Goal: Task Accomplishment & Management: Manage account settings

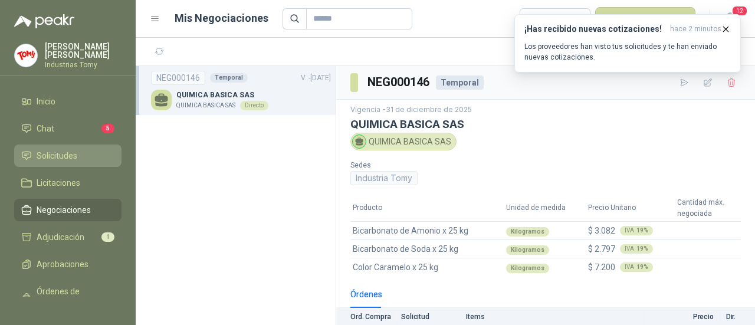
drag, startPoint x: 84, startPoint y: 152, endPoint x: 91, endPoint y: 154, distance: 6.9
click at [84, 152] on li "Solicitudes" at bounding box center [67, 155] width 93 height 13
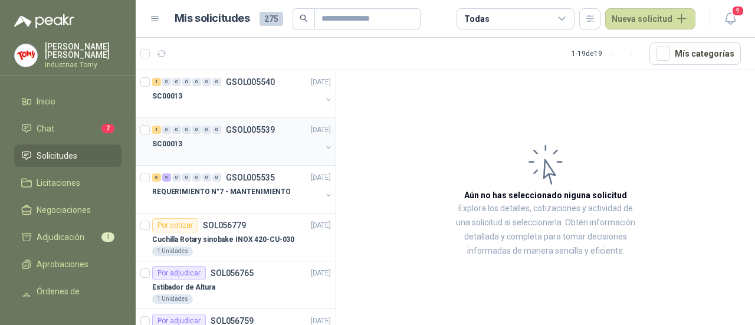
drag, startPoint x: 196, startPoint y: 152, endPoint x: 213, endPoint y: 156, distance: 17.8
click at [196, 152] on div at bounding box center [236, 155] width 169 height 9
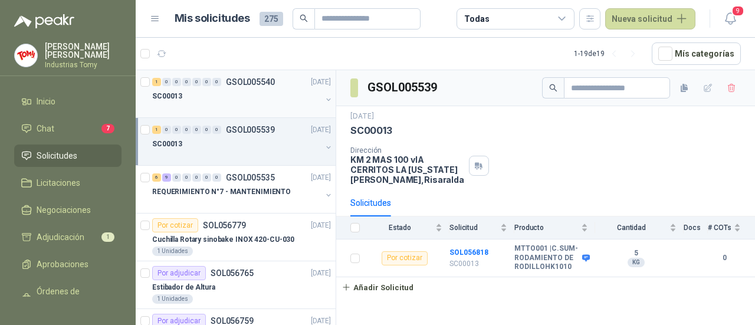
click at [250, 87] on div "1 0 0 0 0 0 0 GSOL005540 19/09/25" at bounding box center [242, 82] width 181 height 14
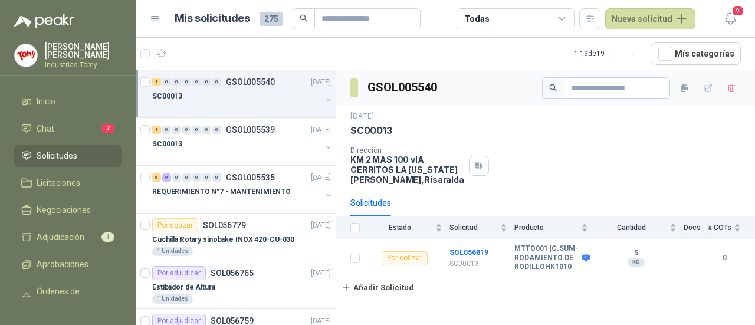
click at [181, 93] on div "SC00013" at bounding box center [236, 96] width 169 height 14
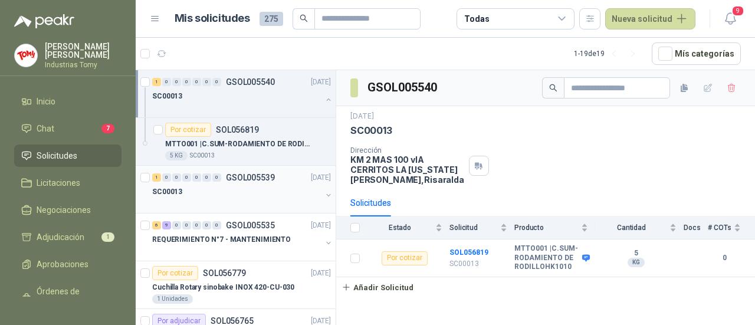
click at [217, 185] on div "SC00013" at bounding box center [236, 192] width 169 height 14
click at [254, 140] on p "MTTO001 | C.SUM-RODAMIENTO DE RODILLOHK1010" at bounding box center [238, 144] width 147 height 11
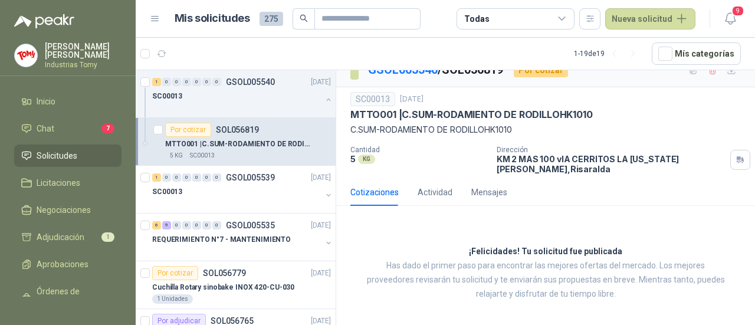
scroll to position [18, 0]
click at [437, 191] on div "Actividad" at bounding box center [435, 191] width 35 height 13
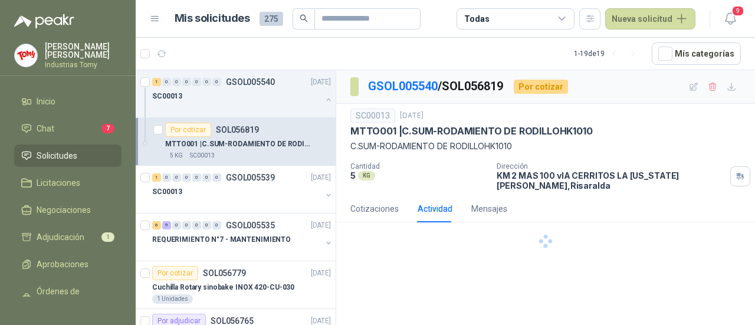
scroll to position [0, 0]
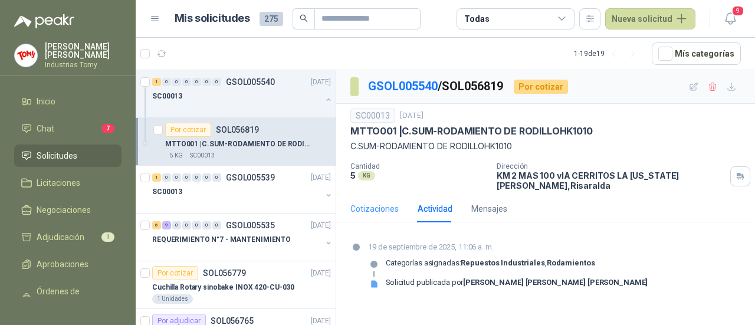
click at [388, 215] on div "Cotizaciones" at bounding box center [375, 208] width 48 height 27
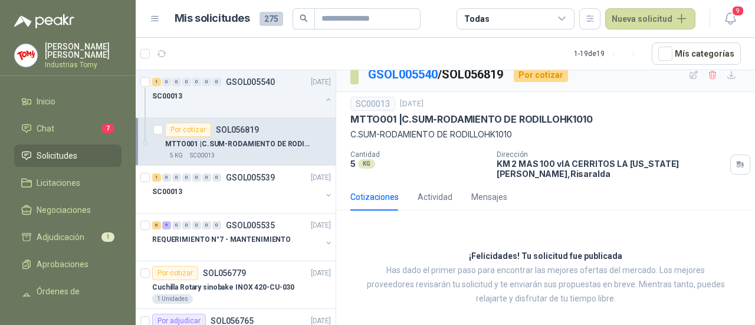
scroll to position [18, 0]
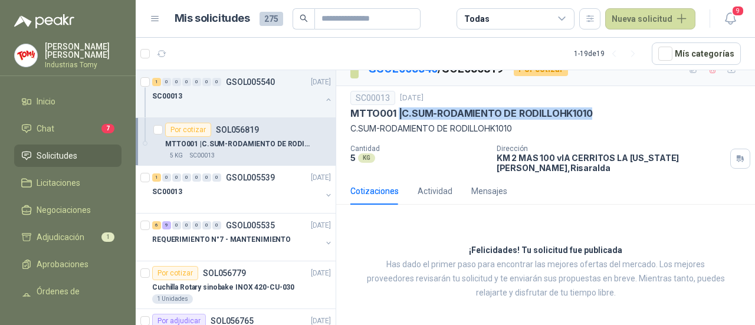
drag, startPoint x: 398, startPoint y: 111, endPoint x: 600, endPoint y: 117, distance: 201.3
click at [600, 117] on div "MTTO001 | C.SUM-RODAMIENTO DE RODILLOHK1010" at bounding box center [546, 113] width 391 height 12
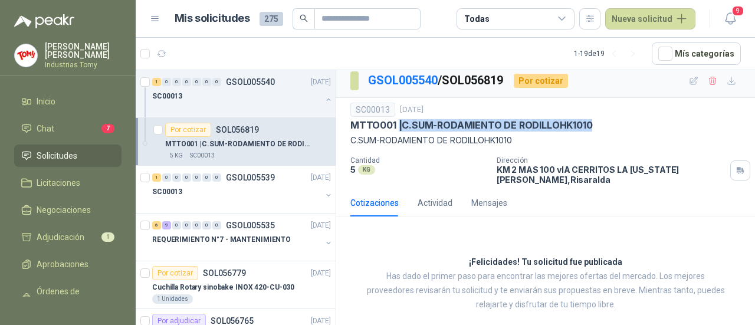
scroll to position [0, 0]
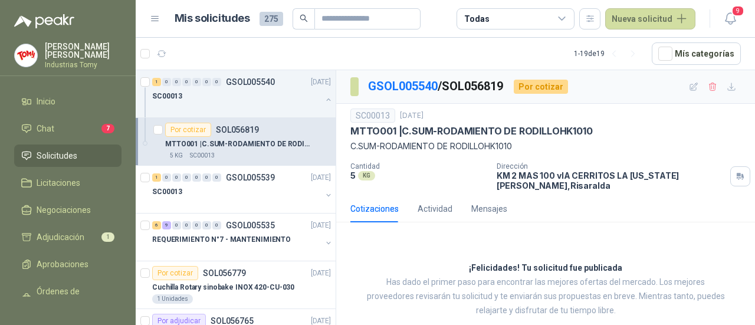
click at [396, 143] on p "C.SUM-RODAMIENTO DE RODILLOHK1010" at bounding box center [546, 146] width 391 height 13
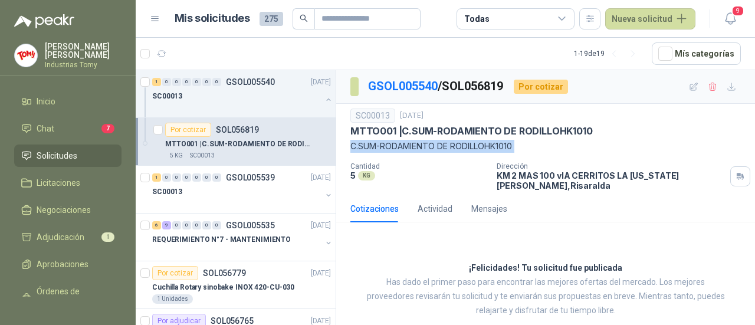
click at [396, 143] on p "C.SUM-RODAMIENTO DE RODILLOHK1010" at bounding box center [546, 146] width 391 height 13
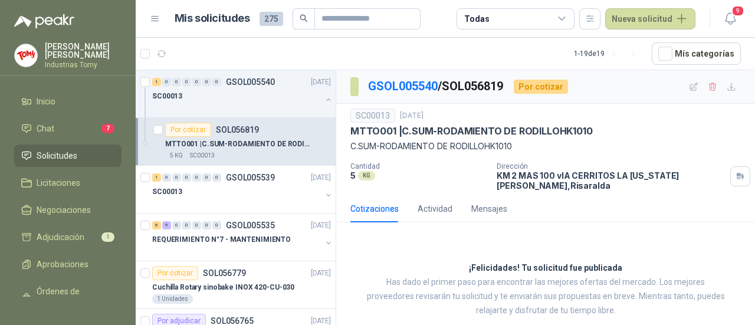
click at [487, 130] on p "MTTO001 | C.SUM-RODAMIENTO DE RODILLOHK1010" at bounding box center [472, 131] width 242 height 12
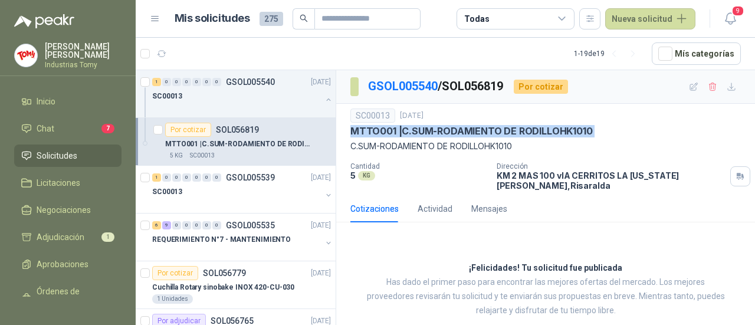
click at [487, 130] on p "MTTO001 | C.SUM-RODAMIENTO DE RODILLOHK1010" at bounding box center [472, 131] width 242 height 12
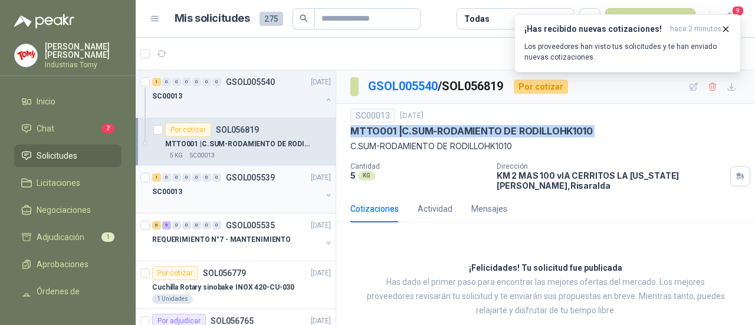
click at [229, 197] on div "SC00013" at bounding box center [236, 197] width 169 height 24
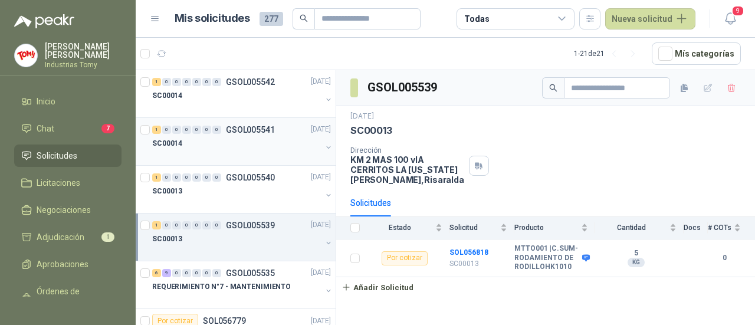
click at [209, 139] on div "SC00014" at bounding box center [236, 144] width 169 height 14
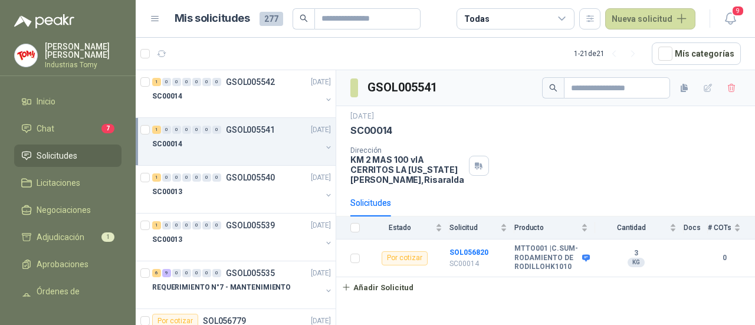
click at [380, 199] on div "Solicitudes" at bounding box center [371, 203] width 41 height 13
click at [238, 87] on div "1 0 0 0 0 0 0 GSOL005542 19/09/25" at bounding box center [242, 82] width 181 height 14
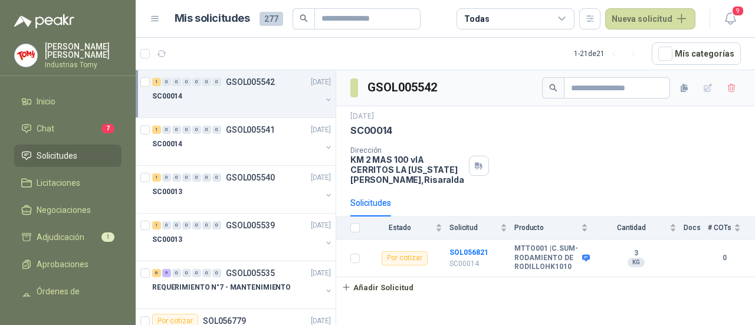
click at [252, 83] on p "GSOL005542" at bounding box center [250, 82] width 49 height 8
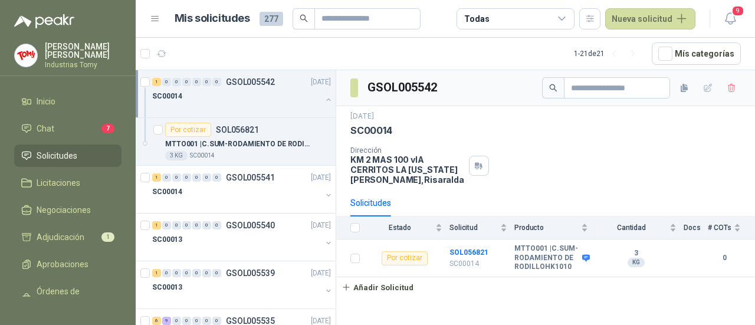
click at [252, 83] on p "GSOL005542" at bounding box center [250, 82] width 49 height 8
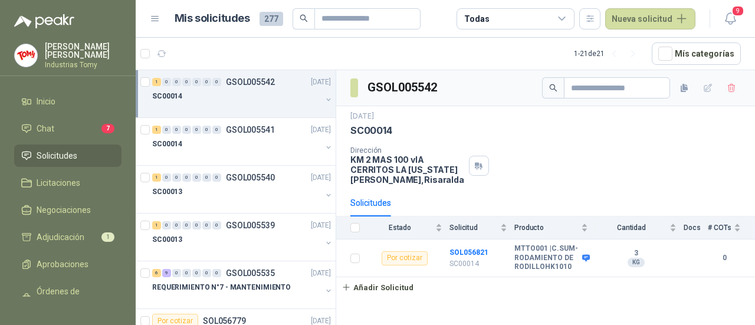
click at [215, 104] on div at bounding box center [236, 107] width 169 height 9
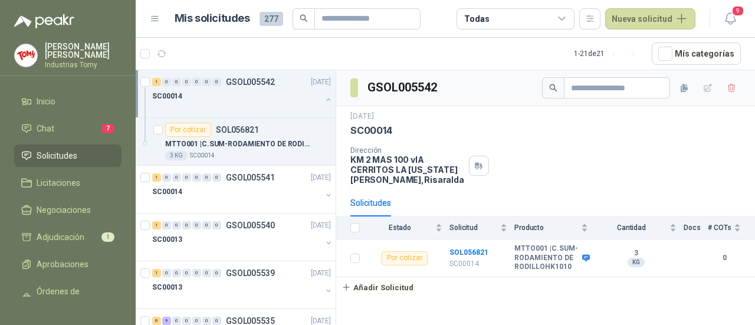
click at [215, 104] on div at bounding box center [236, 107] width 169 height 9
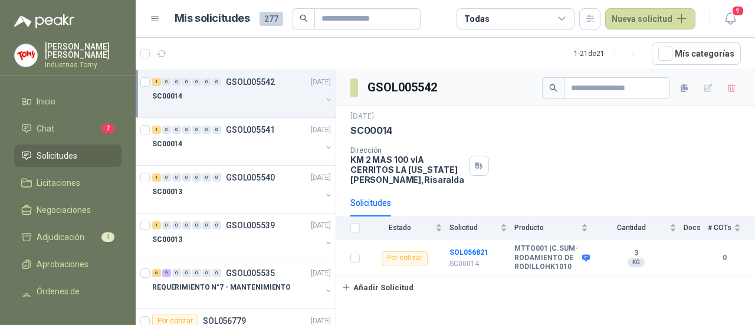
click at [215, 104] on div at bounding box center [236, 107] width 169 height 9
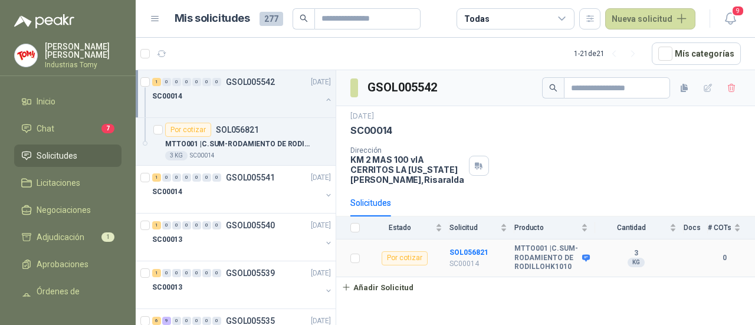
click at [538, 257] on b "MTTO001 | C.SUM-RODAMIENTO DE RODILLOHK1010" at bounding box center [547, 258] width 65 height 28
click at [241, 137] on div "MTTO001 | C.SUM-RODAMIENTO DE RODILLOHK1010" at bounding box center [248, 144] width 166 height 14
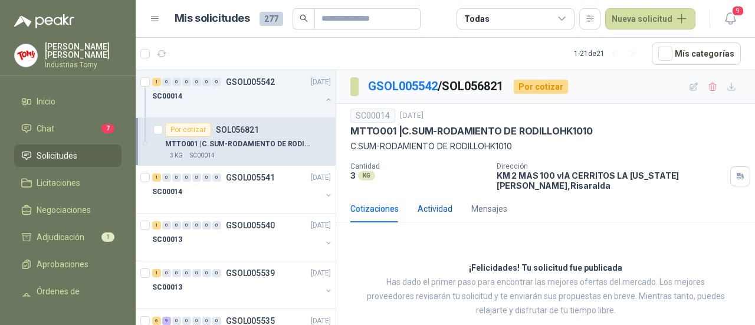
click at [437, 211] on div "Actividad" at bounding box center [435, 208] width 35 height 13
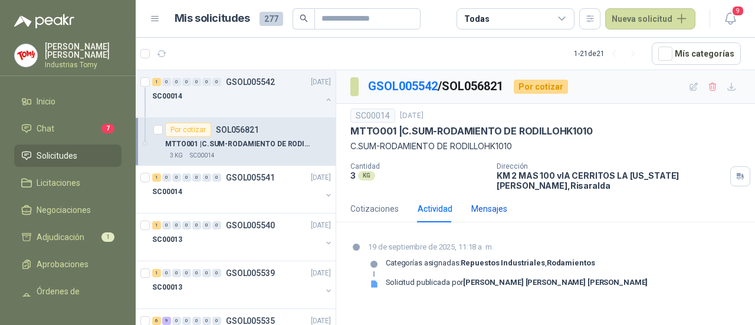
click at [501, 211] on div "Mensajes" at bounding box center [490, 208] width 36 height 13
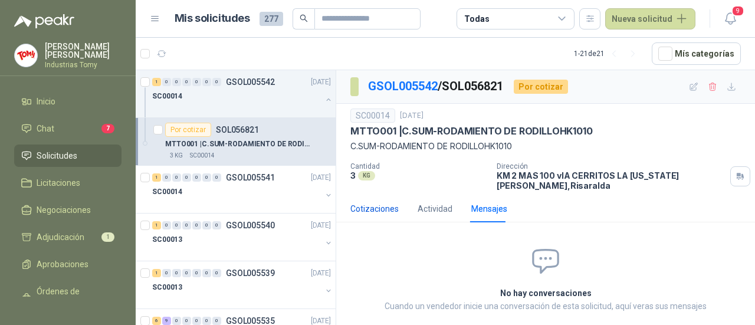
click at [375, 207] on div "Cotizaciones" at bounding box center [375, 208] width 48 height 13
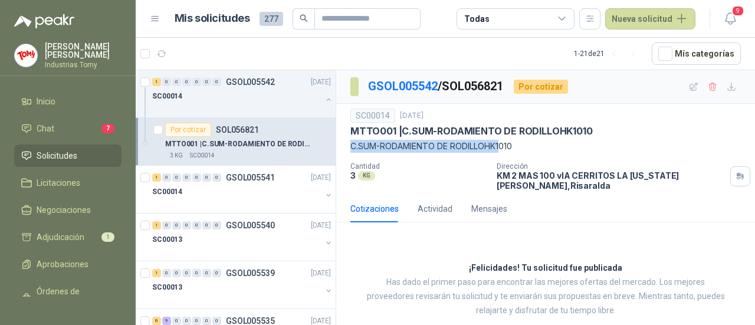
drag, startPoint x: 352, startPoint y: 142, endPoint x: 505, endPoint y: 146, distance: 152.3
click at [505, 145] on p "C.SUM-RODAMIENTO DE RODILLOHK1010" at bounding box center [546, 146] width 391 height 13
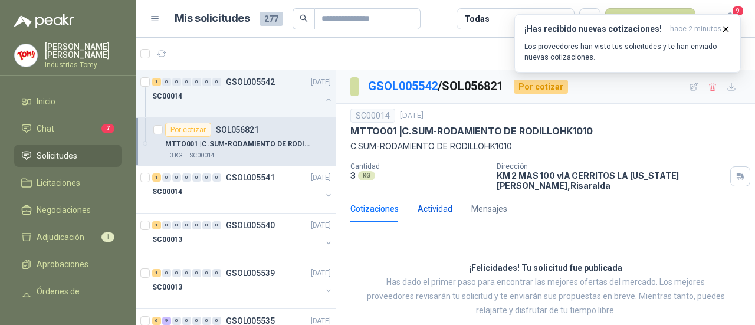
click at [431, 206] on div "Actividad" at bounding box center [435, 208] width 35 height 13
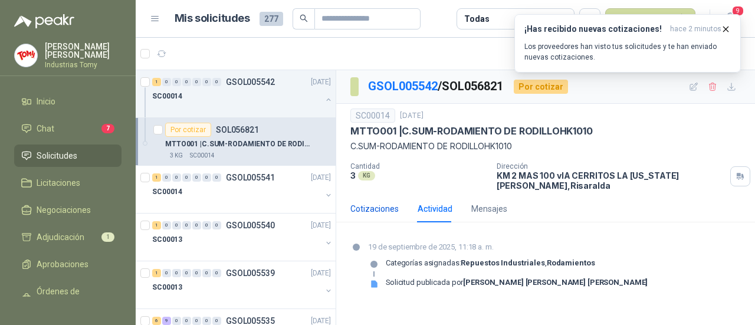
click at [365, 204] on div "Cotizaciones" at bounding box center [375, 208] width 48 height 13
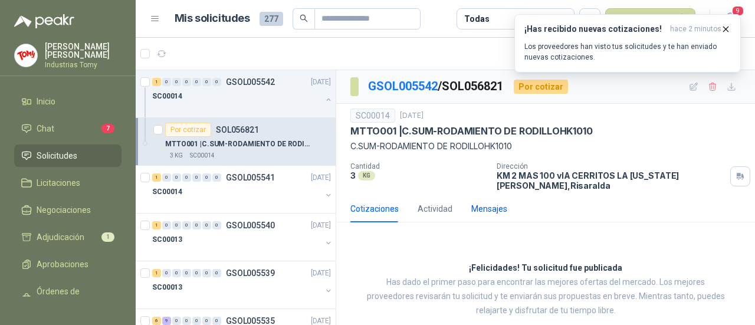
click at [472, 207] on div "Mensajes" at bounding box center [490, 208] width 36 height 13
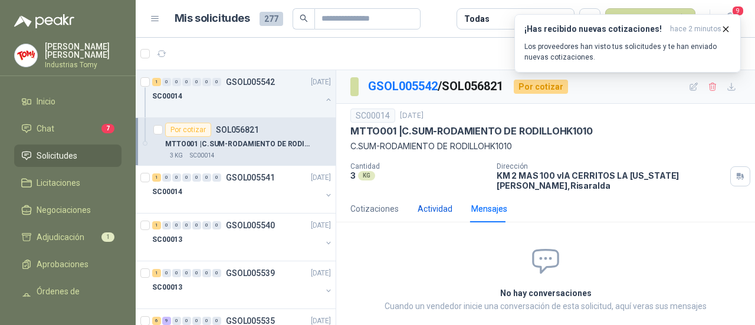
click at [439, 207] on div "Actividad" at bounding box center [435, 208] width 35 height 13
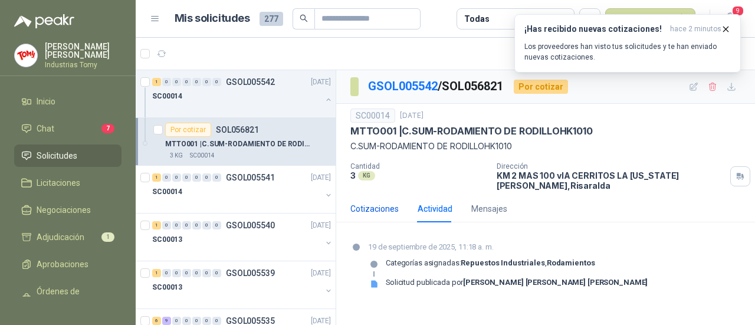
click at [372, 211] on div "Cotizaciones" at bounding box center [375, 208] width 48 height 13
